Goal: Download file/media

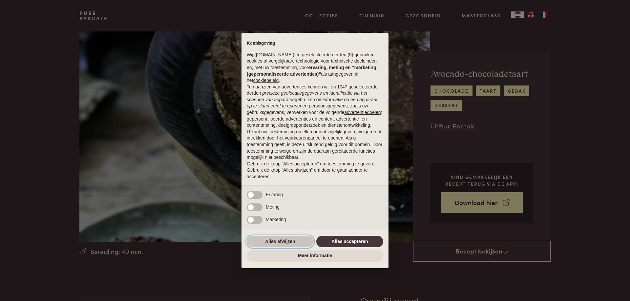
click at [285, 244] on button "Alles afwijzen" at bounding box center [280, 242] width 67 height 12
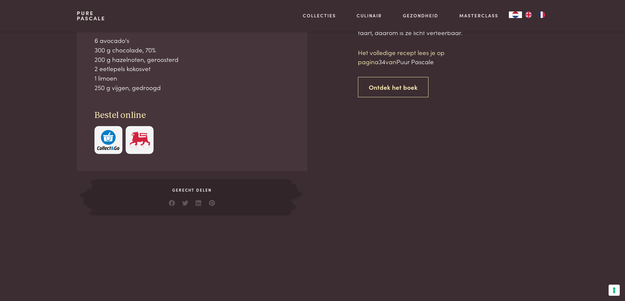
scroll to position [295, 0]
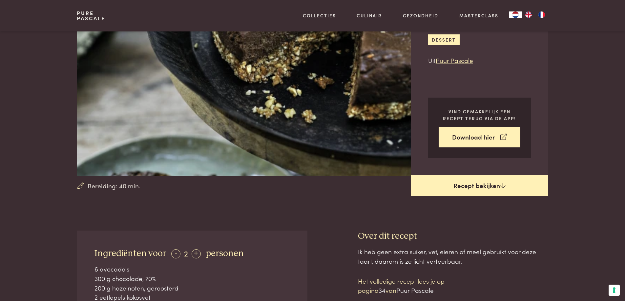
click at [479, 189] on link "Recept bekijken" at bounding box center [479, 185] width 137 height 21
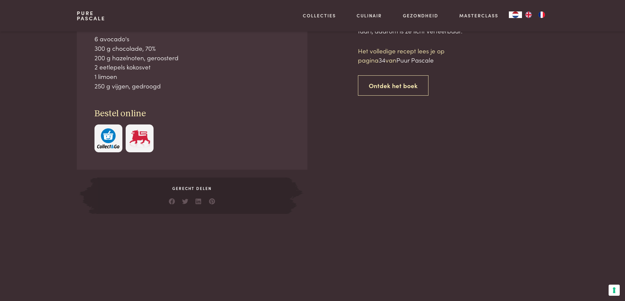
scroll to position [296, 0]
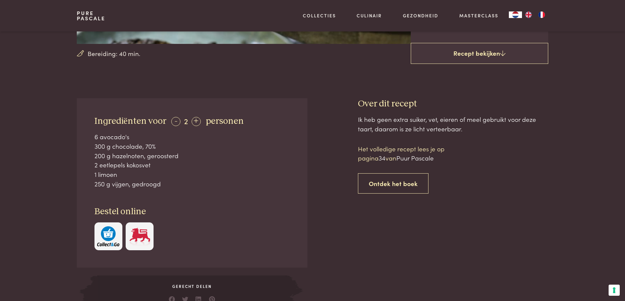
scroll to position [100, 0]
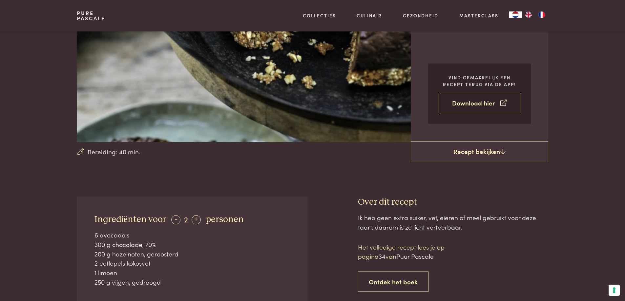
click at [484, 107] on link "Download hier" at bounding box center [480, 103] width 82 height 21
